Goal: Information Seeking & Learning: Check status

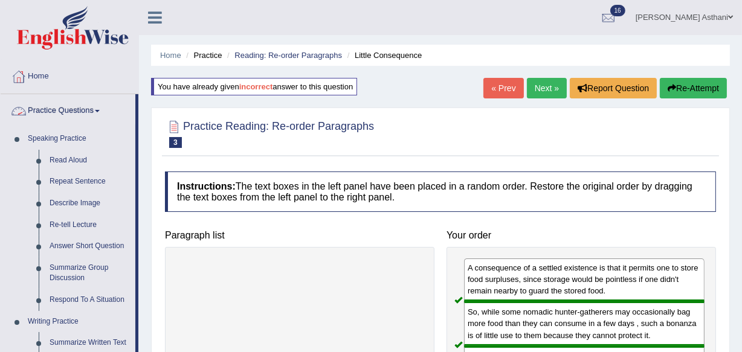
click at [72, 108] on link "Practice Questions" at bounding box center [68, 109] width 135 height 30
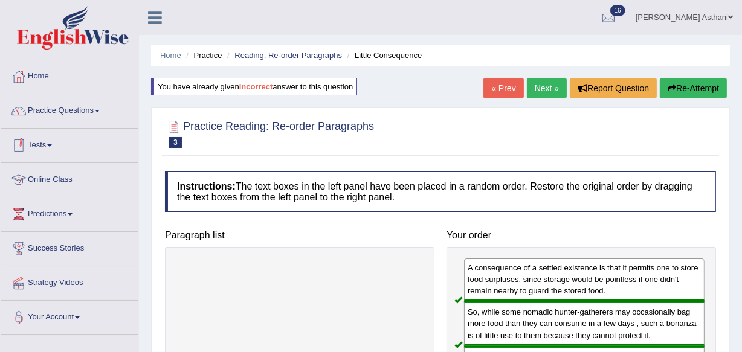
click at [42, 146] on link "Tests" at bounding box center [70, 144] width 138 height 30
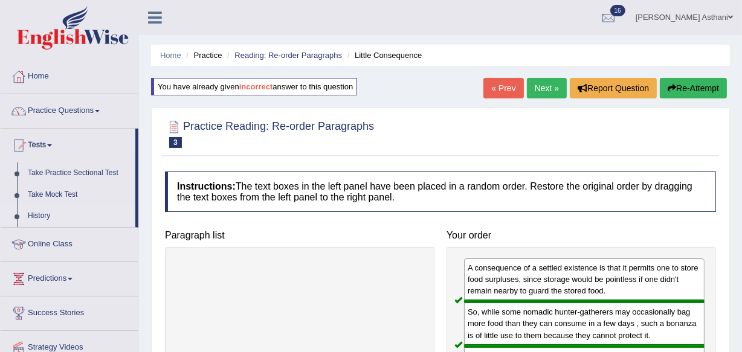
click at [40, 214] on link "History" at bounding box center [78, 216] width 113 height 22
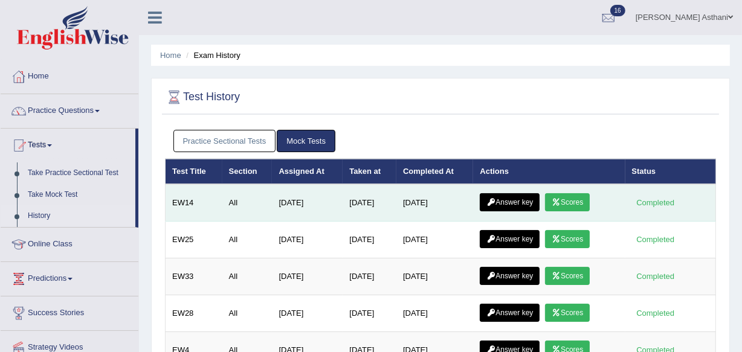
click at [577, 197] on link "Scores" at bounding box center [567, 202] width 45 height 18
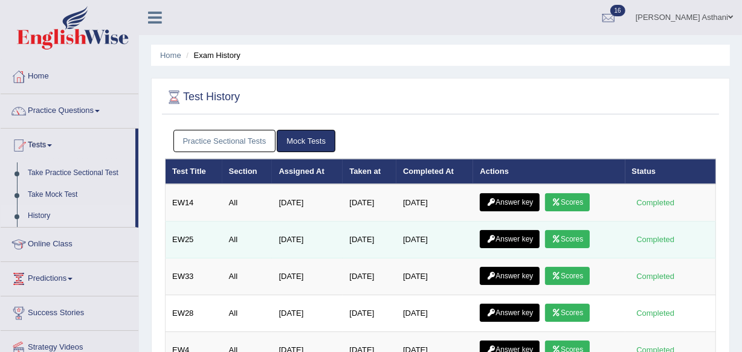
click at [590, 241] on link "Scores" at bounding box center [567, 239] width 45 height 18
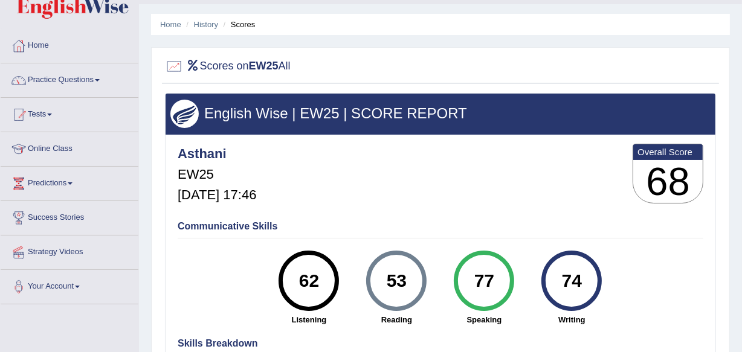
scroll to position [98, 0]
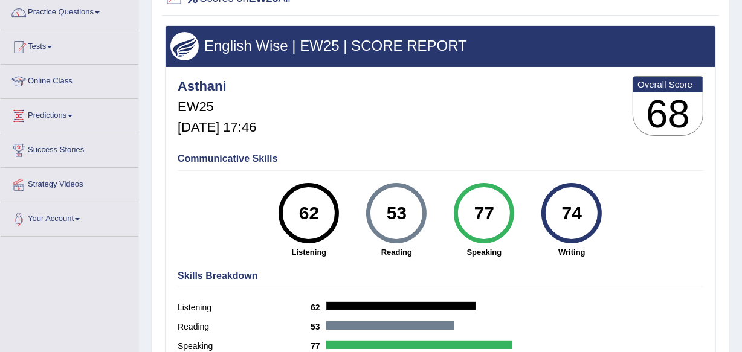
click at [586, 52] on h3 "English Wise | EW25 | SCORE REPORT" at bounding box center [440, 46] width 540 height 16
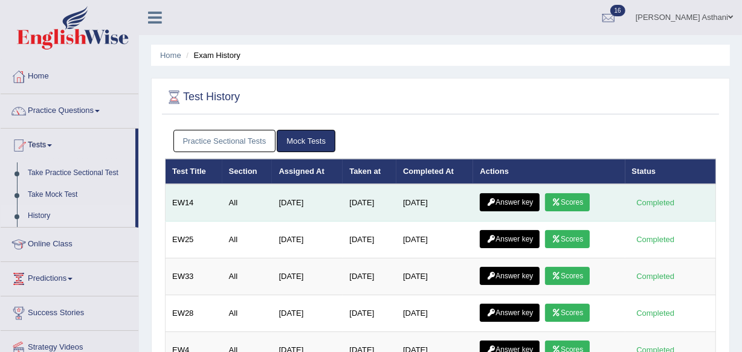
click at [561, 200] on icon at bounding box center [556, 202] width 9 height 7
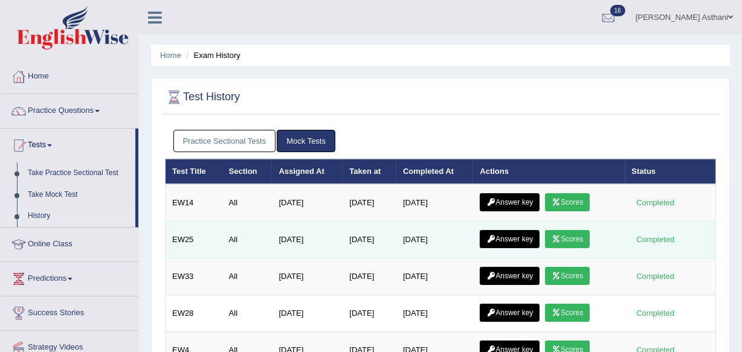
click at [576, 236] on link "Scores" at bounding box center [567, 239] width 45 height 18
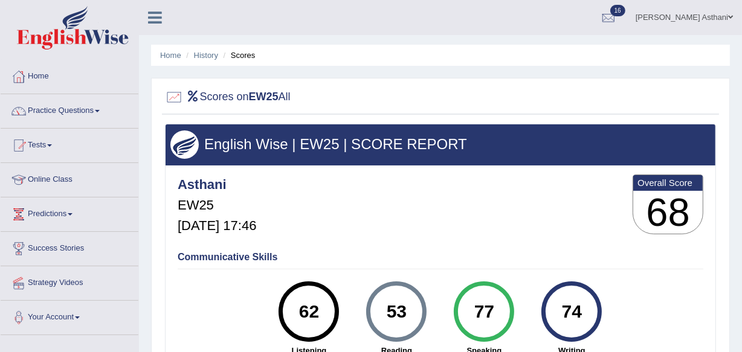
drag, startPoint x: 741, startPoint y: 181, endPoint x: 749, endPoint y: 222, distance: 41.9
click at [741, 222] on html "Toggle navigation Home Practice Questions Speaking Practice Read Aloud Repeat S…" at bounding box center [371, 176] width 742 height 352
click at [62, 111] on link "Practice Questions" at bounding box center [70, 109] width 138 height 30
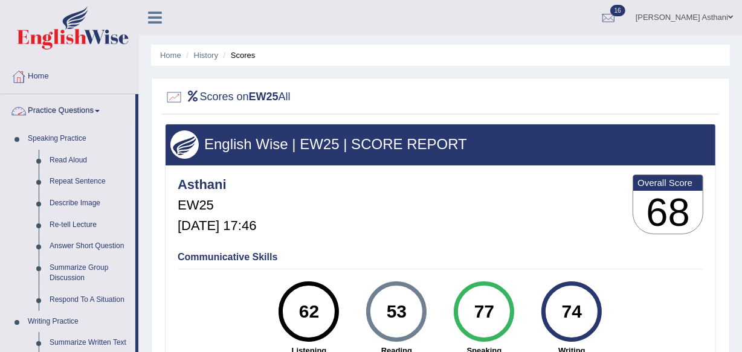
click at [72, 110] on link "Practice Questions" at bounding box center [68, 109] width 135 height 30
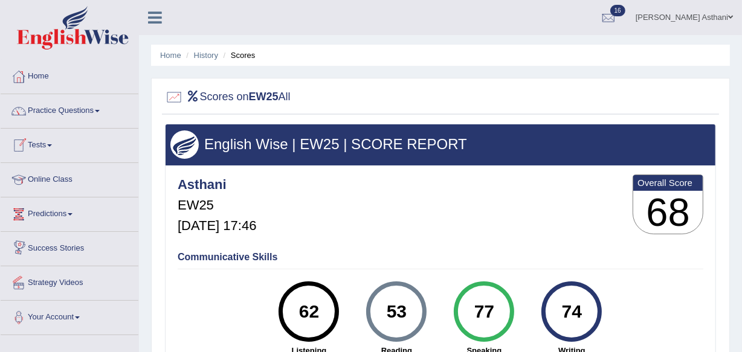
click at [39, 145] on link "Tests" at bounding box center [70, 144] width 138 height 30
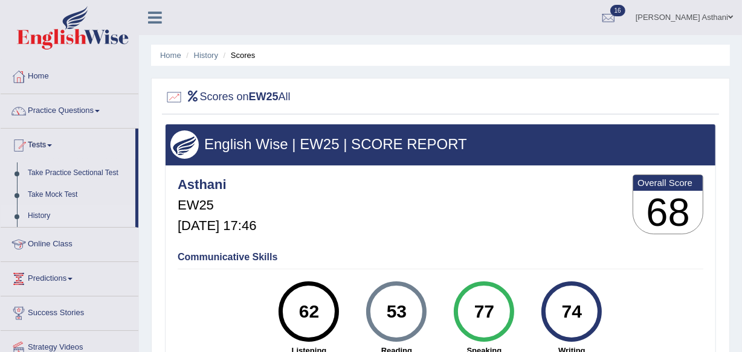
click at [42, 216] on link "History" at bounding box center [78, 216] width 113 height 22
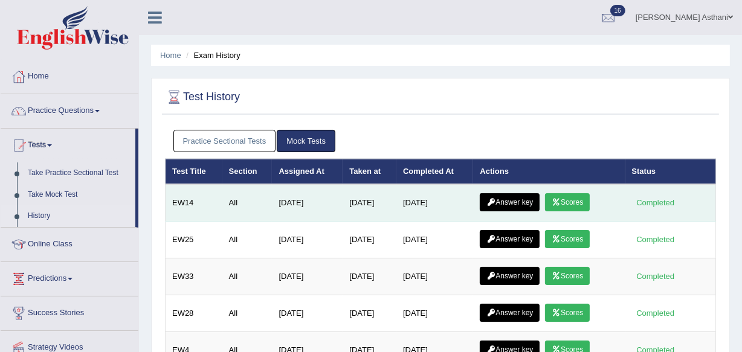
click at [517, 195] on link "Answer key" at bounding box center [510, 202] width 60 height 18
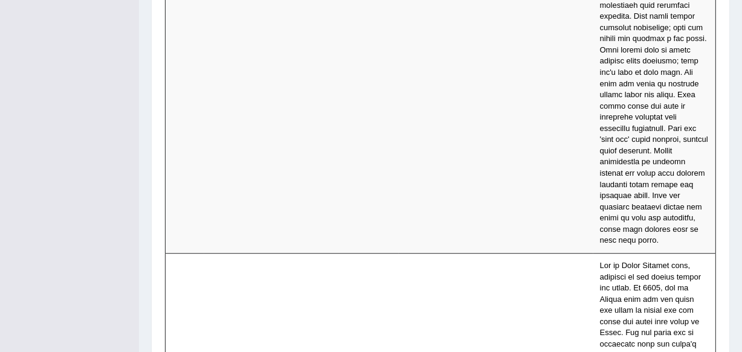
drag, startPoint x: 747, startPoint y: 17, endPoint x: 749, endPoint y: 225, distance: 207.8
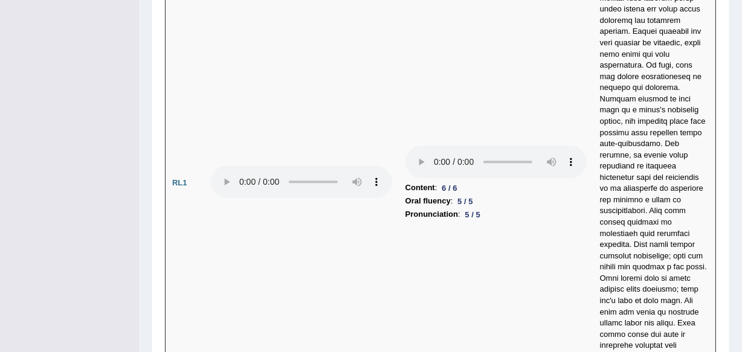
scroll to position [2751, 0]
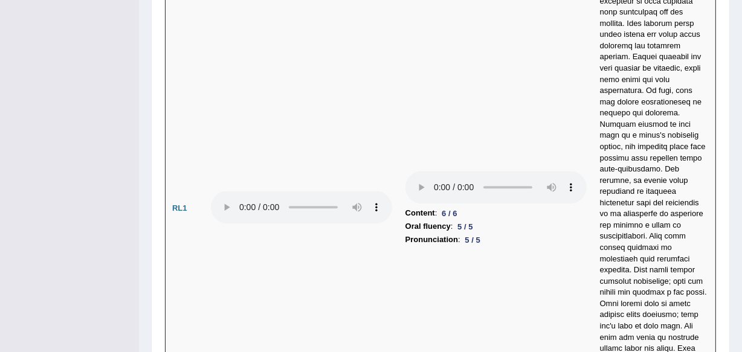
drag, startPoint x: 740, startPoint y: 198, endPoint x: 736, endPoint y: 180, distance: 18.5
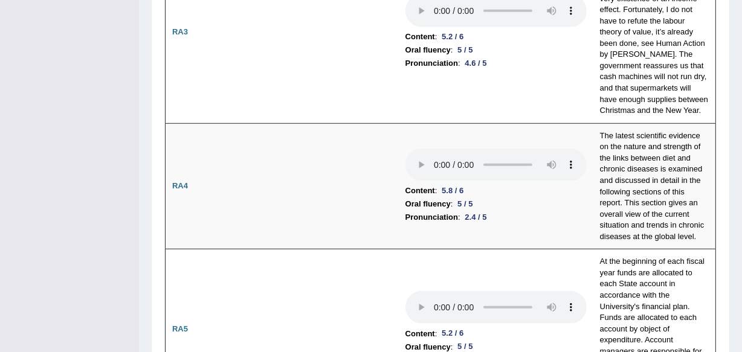
scroll to position [0, 0]
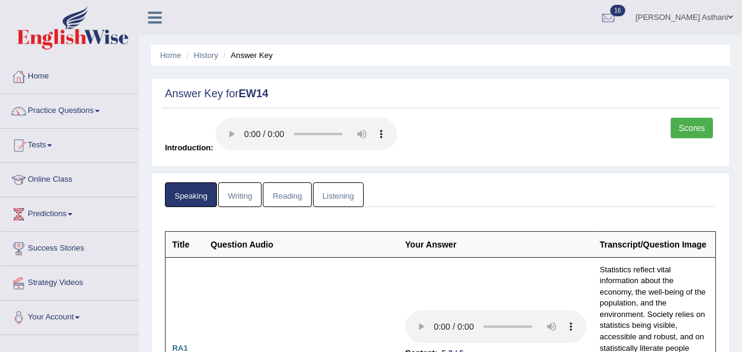
click at [252, 198] on link "Writing" at bounding box center [239, 194] width 43 height 25
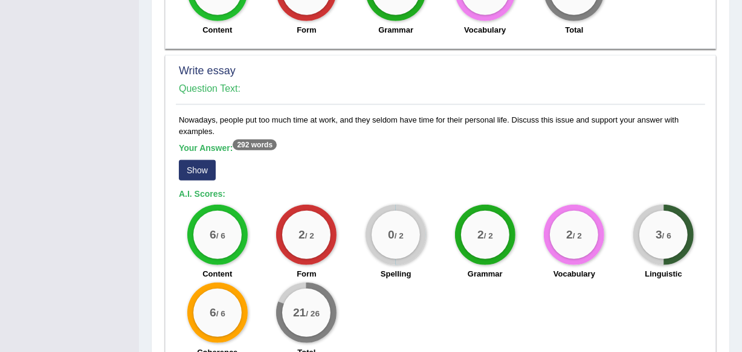
scroll to position [898, 0]
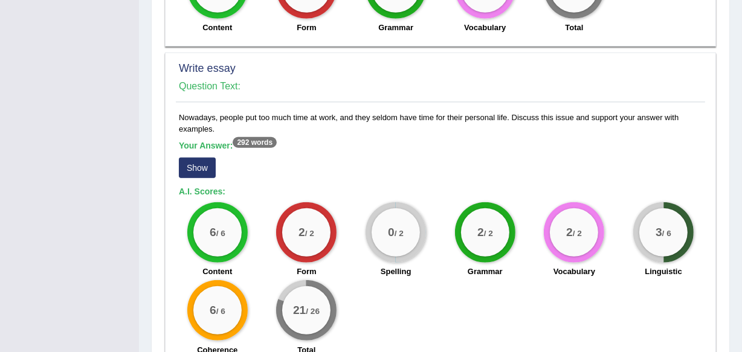
drag, startPoint x: 749, startPoint y: 255, endPoint x: 616, endPoint y: 270, distance: 134.4
click at [616, 270] on div "2 / 2 Vocabulary" at bounding box center [574, 241] width 89 height 78
click at [194, 170] on button "Show" at bounding box center [197, 168] width 37 height 21
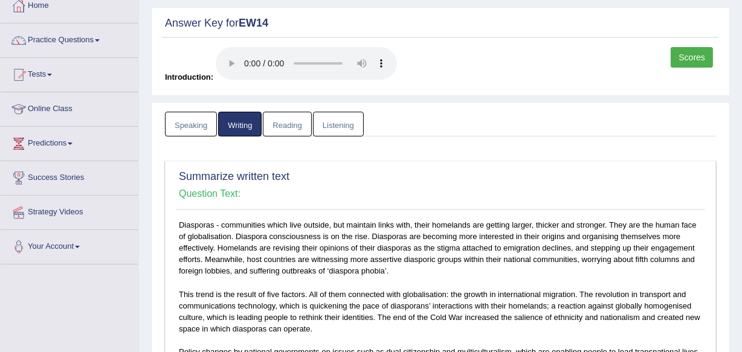
scroll to position [0, 0]
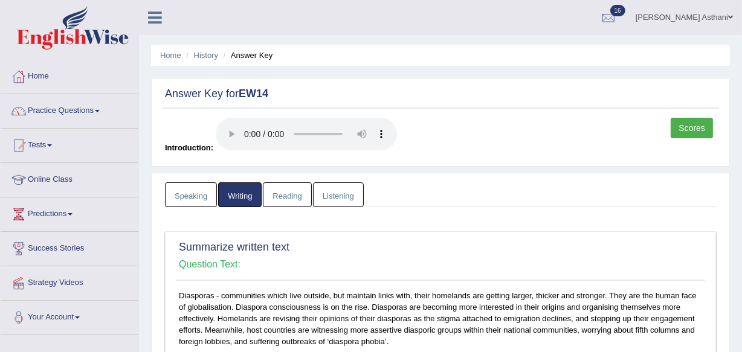
click at [344, 192] on link "Listening" at bounding box center [338, 194] width 51 height 25
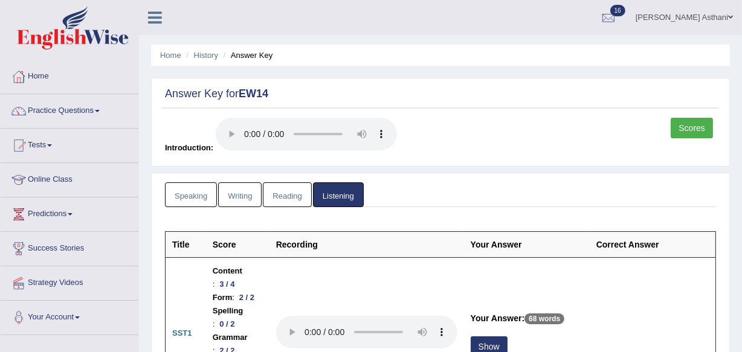
click at [295, 199] on link "Reading" at bounding box center [287, 194] width 48 height 25
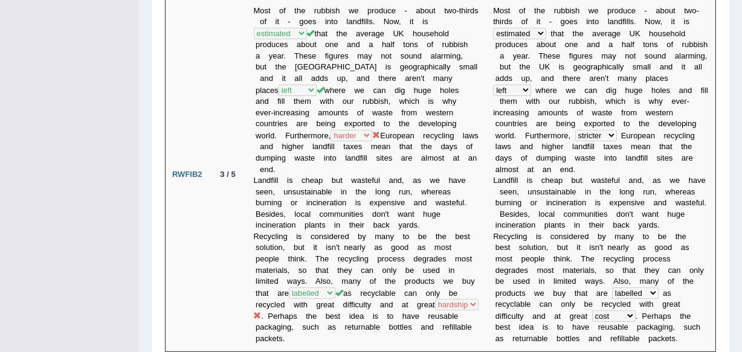
scroll to position [379, 0]
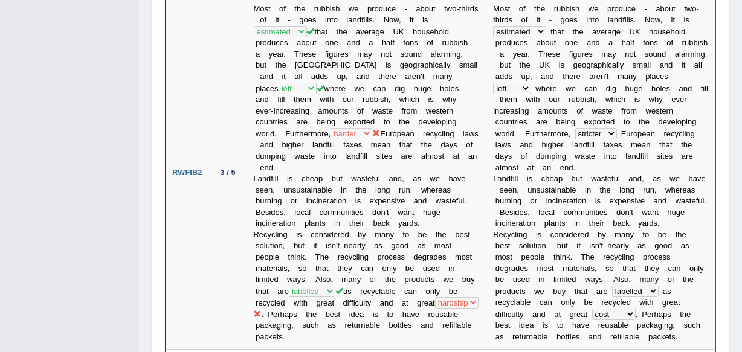
drag, startPoint x: 749, startPoint y: 115, endPoint x: 733, endPoint y: 83, distance: 35.1
